Goal: Transaction & Acquisition: Purchase product/service

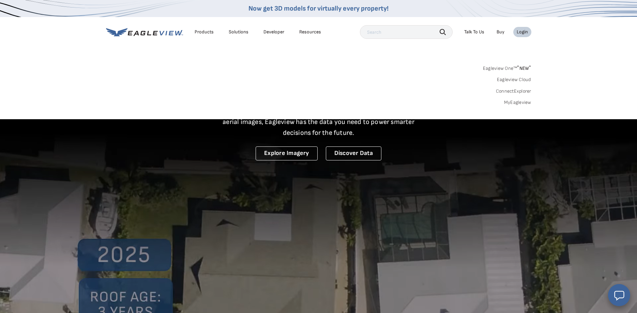
click at [522, 102] on link "MyEagleview" at bounding box center [517, 103] width 27 height 6
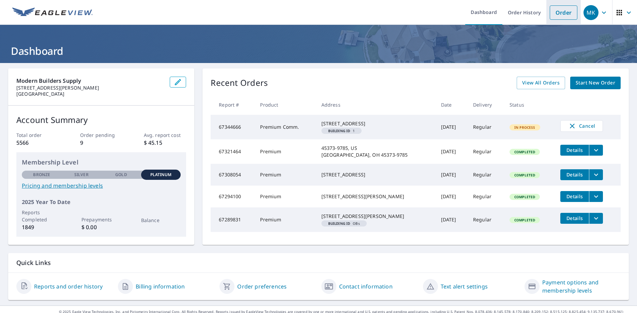
click at [558, 15] on link "Order" at bounding box center [564, 12] width 28 height 14
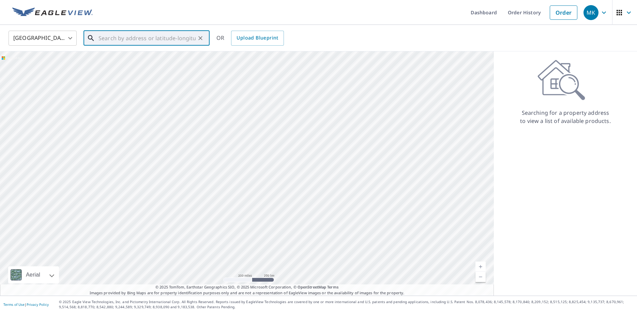
click at [143, 39] on input "text" at bounding box center [146, 38] width 97 height 19
click at [140, 70] on p "[GEOGRAPHIC_DATA]" at bounding box center [150, 73] width 107 height 7
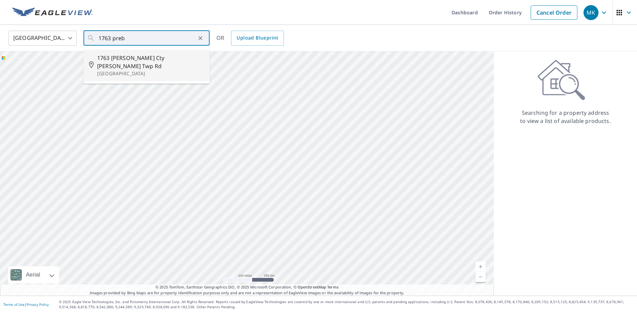
type input "1763 [PERSON_NAME] [PERSON_NAME] Twp [GEOGRAPHIC_DATA]"
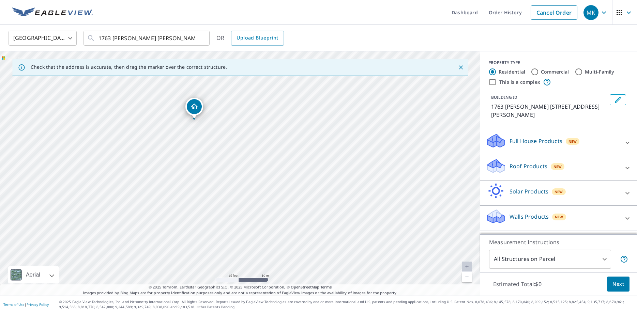
drag, startPoint x: 277, startPoint y: 210, endPoint x: 287, endPoint y: 190, distance: 22.7
click at [287, 190] on div "1763 Preble Cty Butler Twp Rd New Madison, OH 45346" at bounding box center [240, 173] width 480 height 244
click at [606, 257] on body "MK MK Dashboard Order History Cancel Order MK United States US ​ 1763 Preble Ct…" at bounding box center [318, 156] width 637 height 313
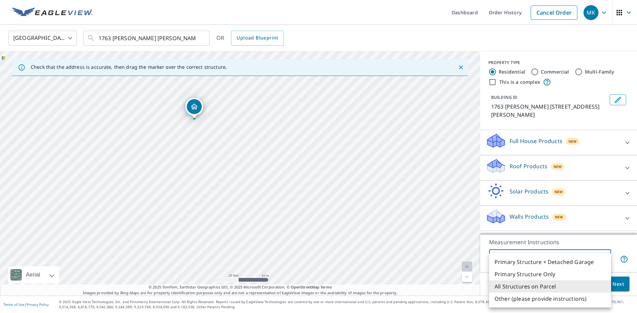
click at [538, 273] on li "Primary Structure Only" at bounding box center [550, 274] width 122 height 12
type input "2"
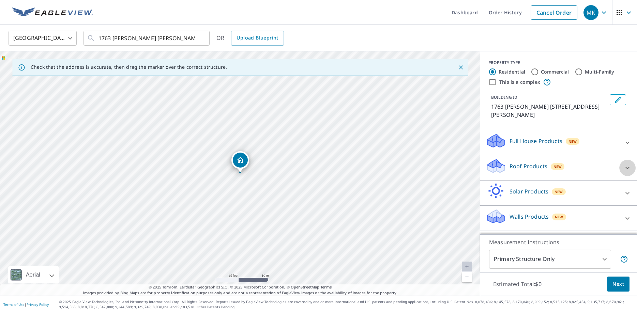
click at [626, 168] on icon at bounding box center [627, 168] width 4 height 2
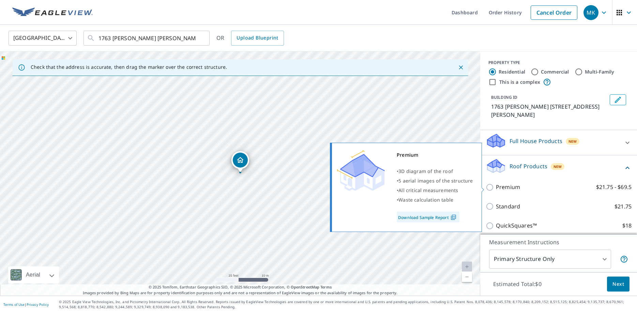
click at [490, 187] on input "Premium $21.75 - $69.5" at bounding box center [491, 187] width 10 height 8
checkbox input "true"
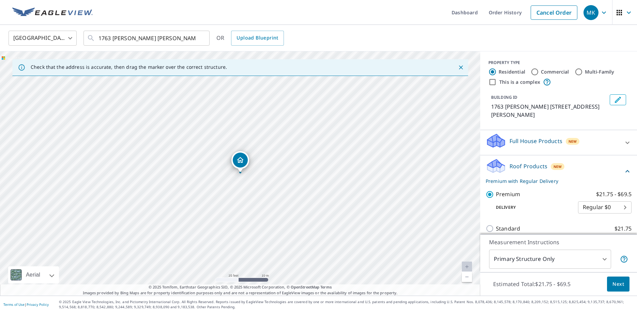
click at [618, 284] on span "Next" at bounding box center [618, 284] width 12 height 9
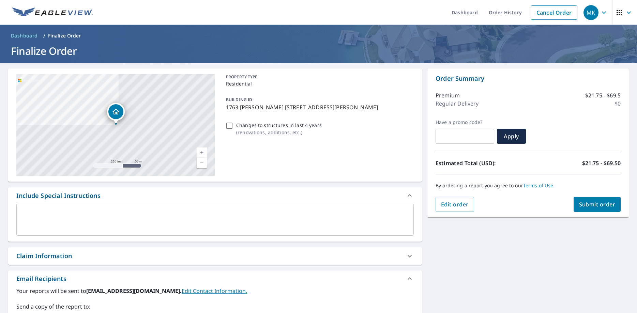
click at [596, 205] on span "Submit order" at bounding box center [597, 204] width 36 height 7
checkbox input "true"
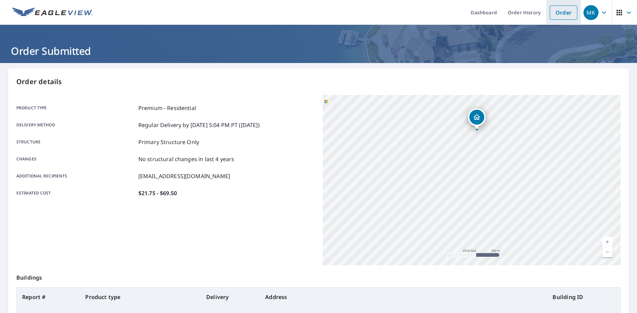
click at [570, 13] on link "Order" at bounding box center [564, 12] width 28 height 14
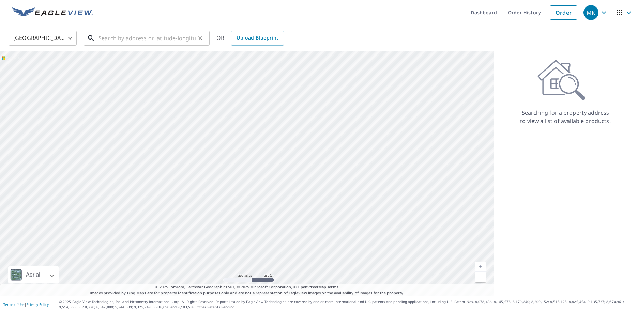
click at [140, 39] on input "text" at bounding box center [146, 38] width 97 height 19
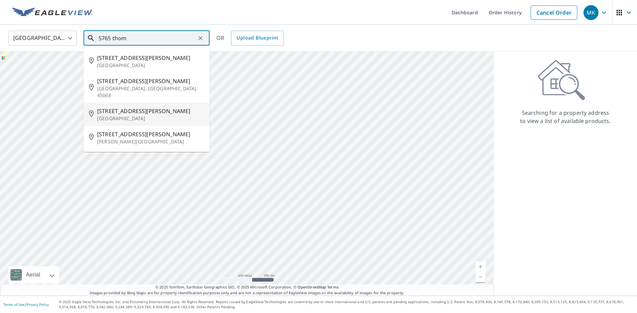
click at [138, 115] on p "Pleasant Hill, OH 45359" at bounding box center [150, 118] width 107 height 7
type input "5765 Thomas Rd Pleasant Hill, OH 45359"
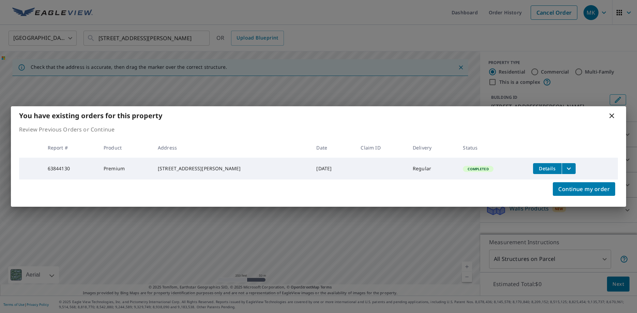
click at [543, 168] on span "Details" at bounding box center [547, 168] width 20 height 6
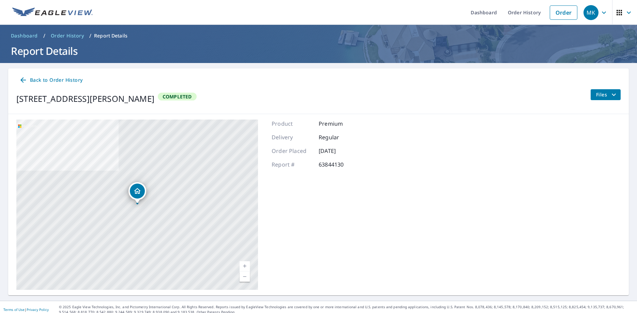
click at [41, 77] on span "Back to Order History" at bounding box center [50, 80] width 63 height 9
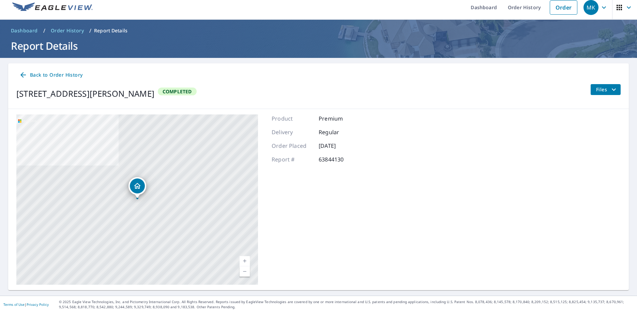
click at [616, 88] on icon "filesDropdownBtn-63844130" at bounding box center [614, 90] width 8 height 8
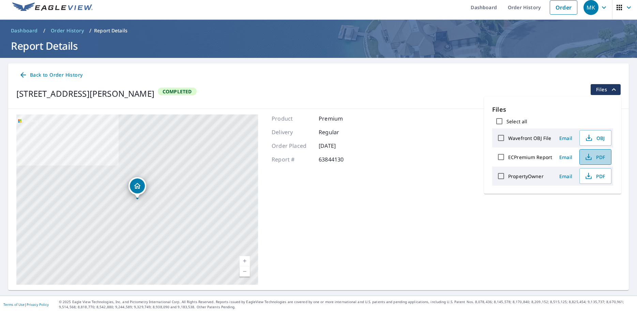
click at [596, 158] on span "PDF" at bounding box center [595, 157] width 22 height 8
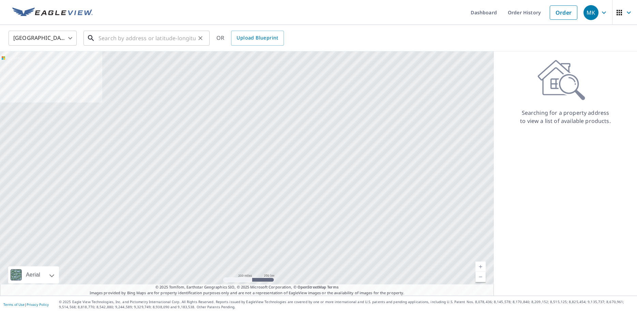
click at [109, 31] on input "text" at bounding box center [146, 38] width 97 height 19
click at [113, 35] on input "text" at bounding box center [146, 38] width 97 height 19
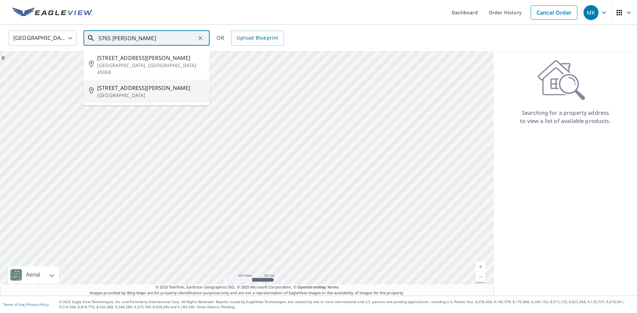
click at [120, 84] on span "5765 Thomas Rd" at bounding box center [150, 88] width 107 height 8
type input "5765 Thomas Rd Pleasant Hill, OH 45359"
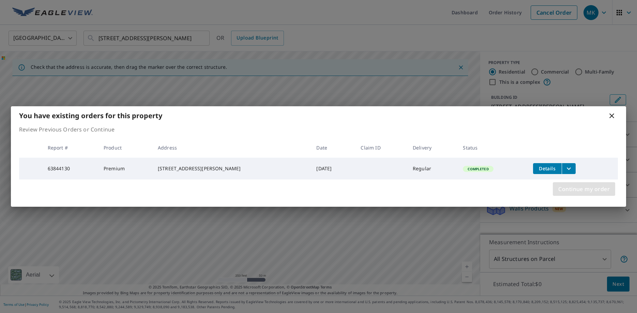
click at [578, 190] on span "Continue my order" at bounding box center [583, 189] width 51 height 10
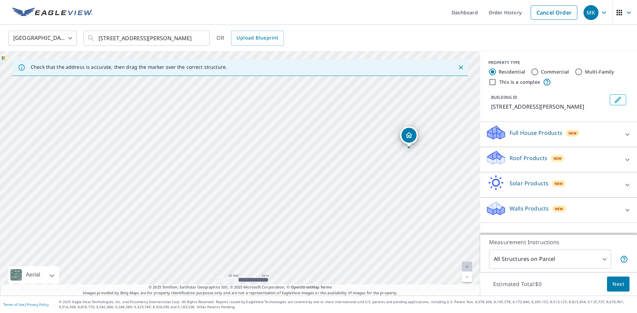
drag, startPoint x: 352, startPoint y: 159, endPoint x: 356, endPoint y: 170, distance: 12.1
click at [356, 170] on div "5765 Thomas Rd Pleasant Hill, OH 45359" at bounding box center [240, 173] width 480 height 244
drag, startPoint x: 410, startPoint y: 136, endPoint x: 196, endPoint y: 142, distance: 214.1
click at [196, 142] on div "5765 Thomas Rd Pleasant Hill, OH 45359" at bounding box center [240, 173] width 480 height 244
click at [627, 135] on icon at bounding box center [627, 134] width 4 height 2
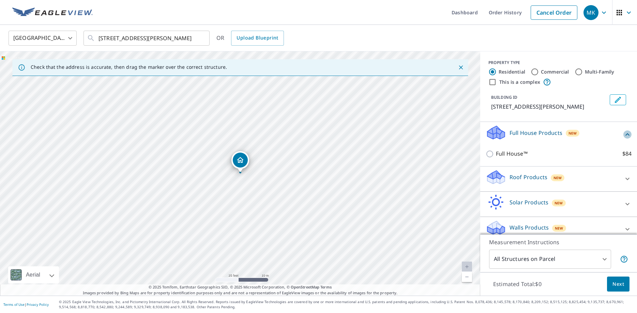
click at [627, 135] on icon at bounding box center [627, 135] width 8 height 8
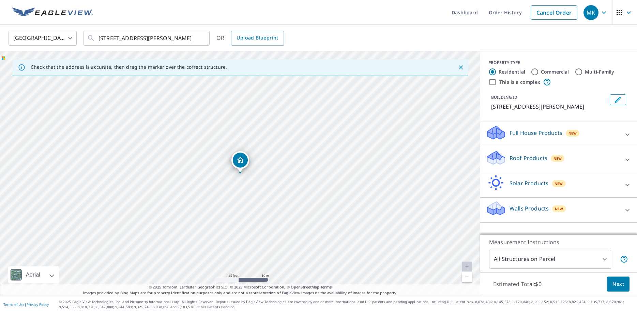
click at [626, 210] on icon at bounding box center [627, 210] width 4 height 2
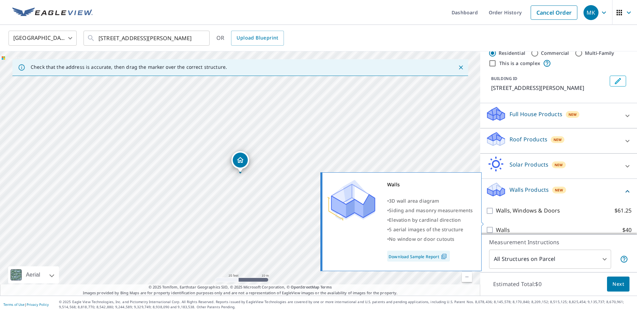
scroll to position [27, 0]
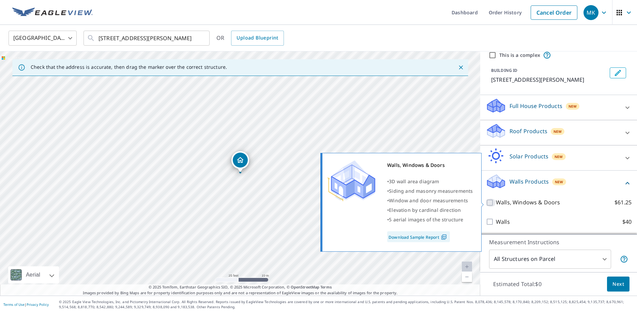
click at [489, 203] on input "Walls, Windows & Doors $61.25" at bounding box center [491, 203] width 10 height 8
checkbox input "true"
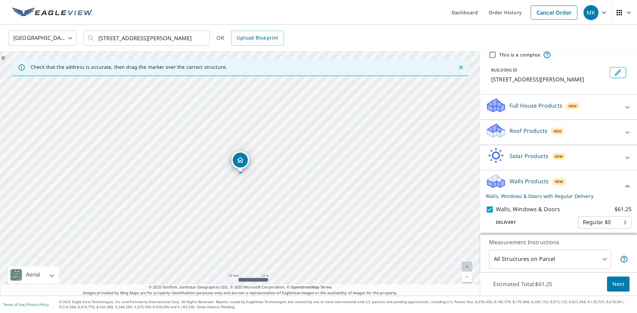
click at [614, 286] on span "Next" at bounding box center [618, 284] width 12 height 9
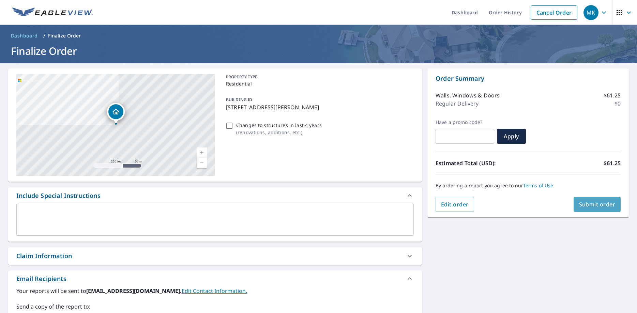
click at [598, 202] on span "Submit order" at bounding box center [597, 204] width 36 height 7
checkbox input "true"
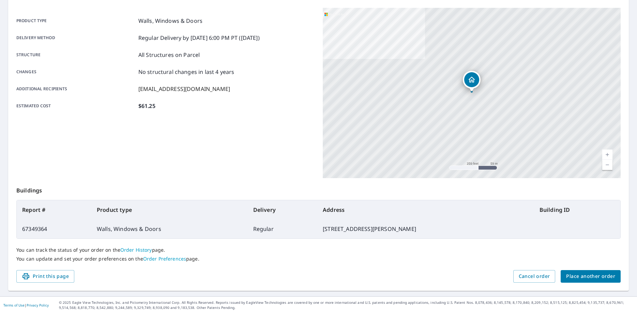
scroll to position [88, 0]
